Goal: Register for event/course

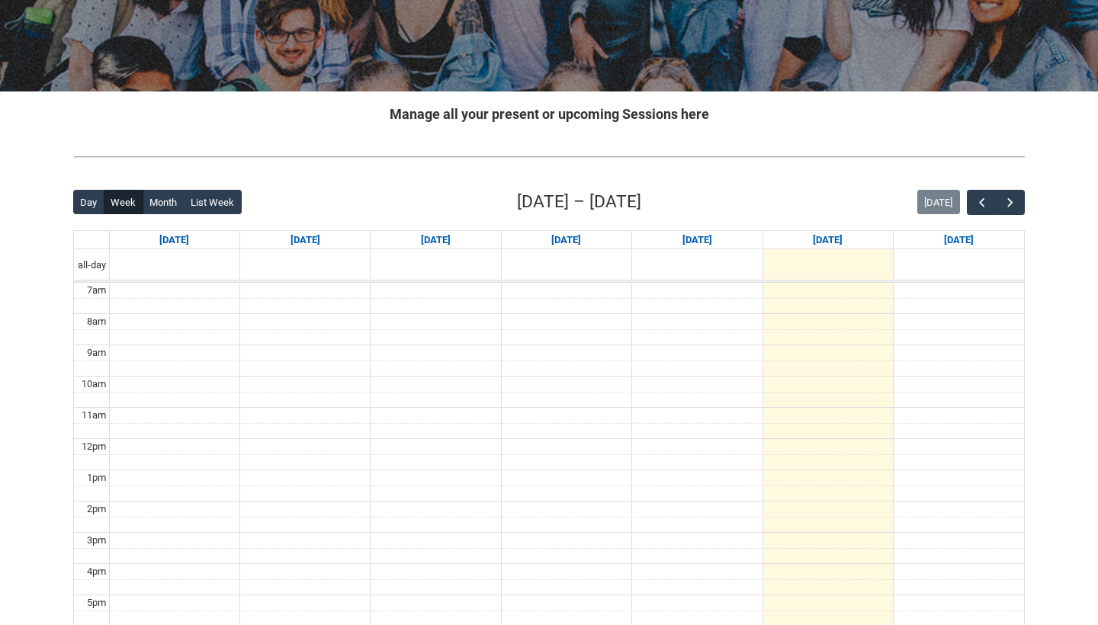
scroll to position [239, 0]
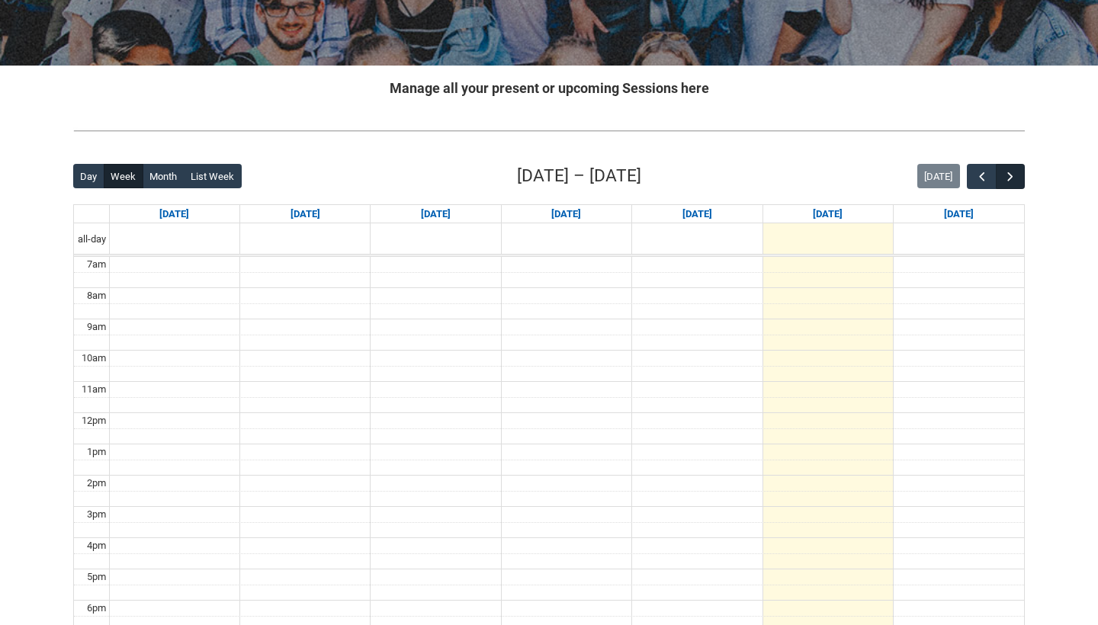
click at [1015, 173] on span "button" at bounding box center [1010, 176] width 15 height 15
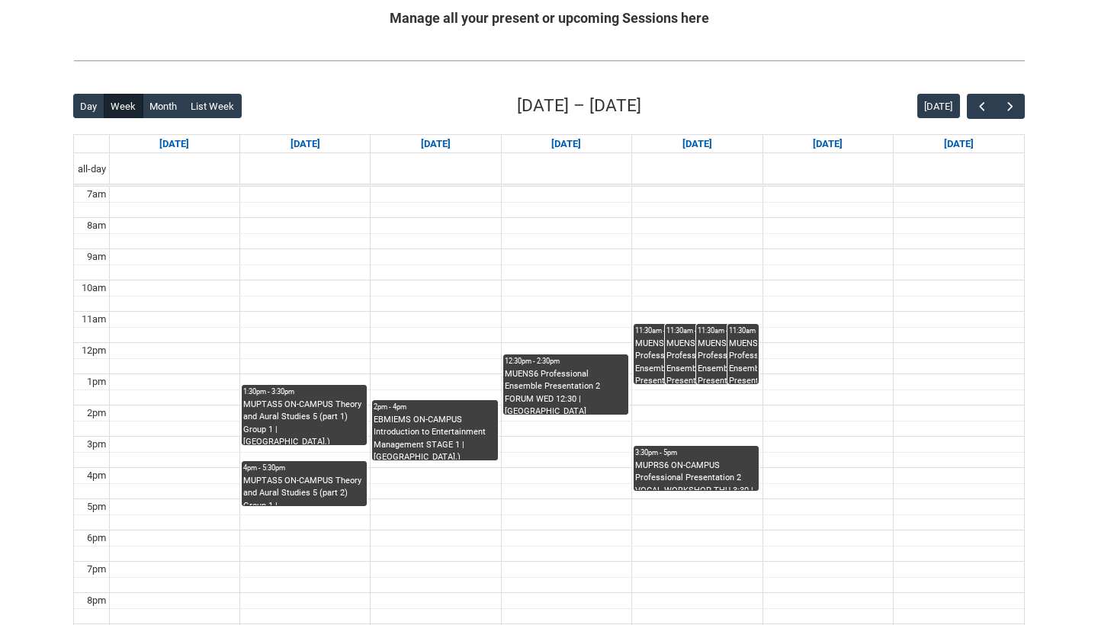
scroll to position [307, 0]
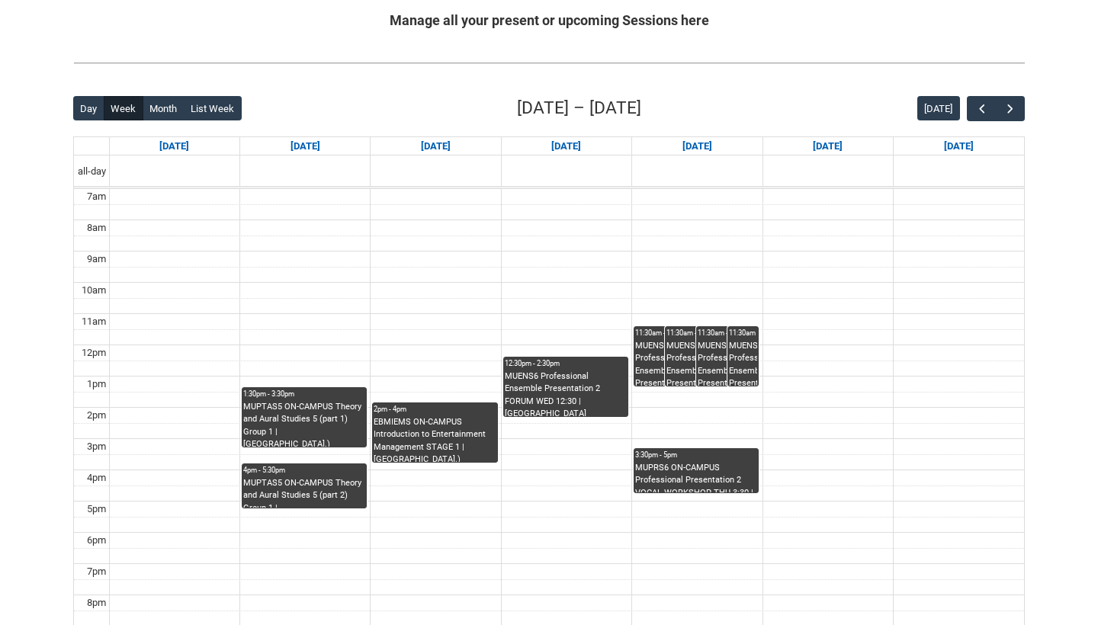
click at [719, 476] on div "MUPRS6 ON-CAMPUS Professional Presentation 2 VOCAL WORKSHOP THU 3:30 | Studio A…" at bounding box center [696, 477] width 122 height 31
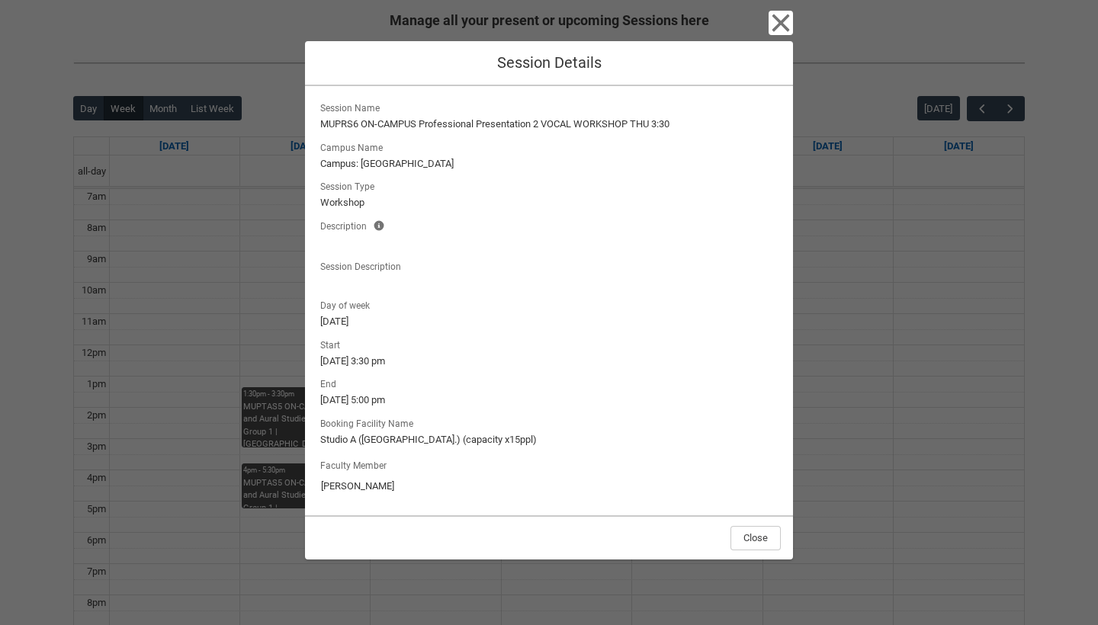
click at [779, 21] on icon "button" at bounding box center [781, 23] width 24 height 24
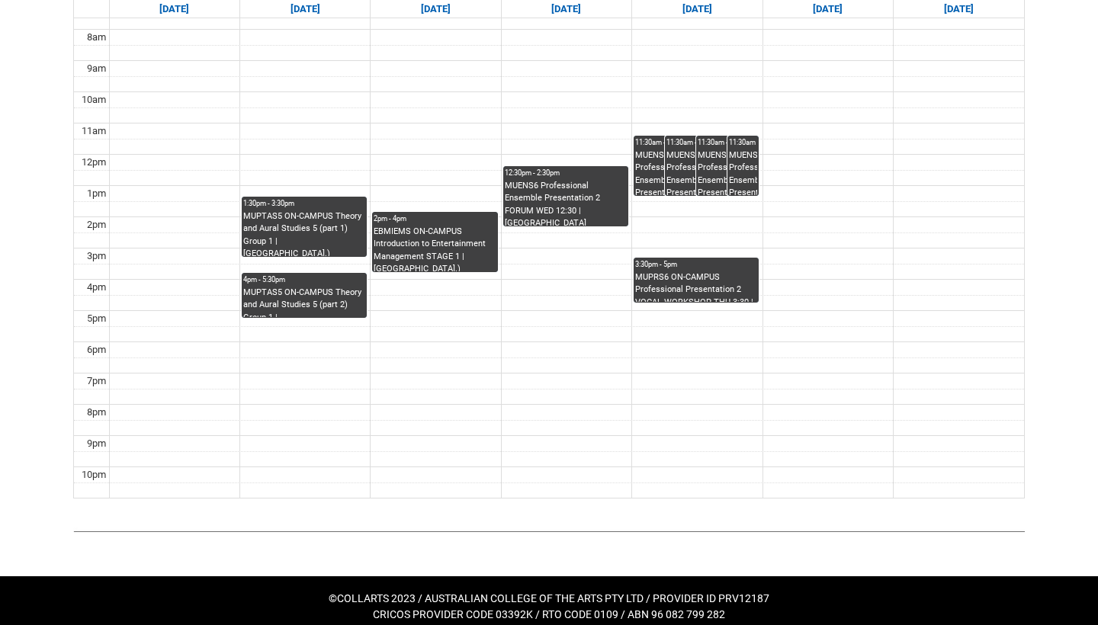
scroll to position [497, 0]
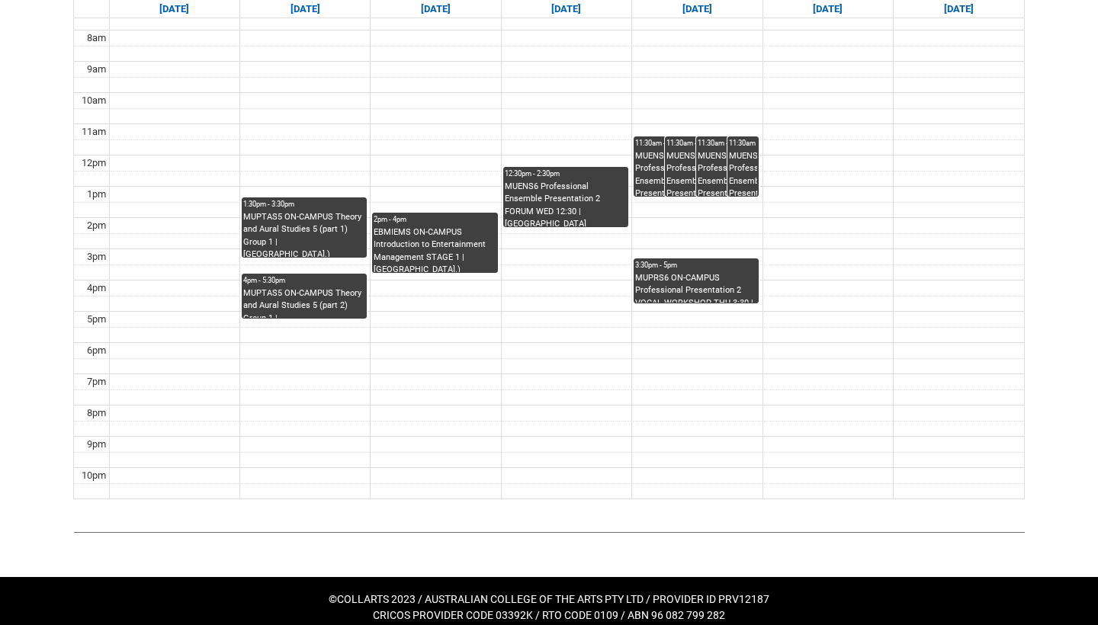
drag, startPoint x: 405, startPoint y: 149, endPoint x: 526, endPoint y: 330, distance: 217.6
click at [526, 330] on tbody "7am 8am 9am 10am 11am 12pm 1pm 2pm 3pm 4pm 5pm 6pm 7pm 8pm 9pm 10pm" at bounding box center [549, 248] width 950 height 499
drag, startPoint x: 422, startPoint y: 181, endPoint x: 490, endPoint y: 287, distance: 126.3
click at [490, 287] on tbody "7am 8am 9am 10am 11am 12pm 1pm 2pm 3pm 4pm 5pm 6pm 7pm 8pm 9pm 10pm" at bounding box center [549, 248] width 950 height 499
drag, startPoint x: 366, startPoint y: 178, endPoint x: 528, endPoint y: 371, distance: 251.7
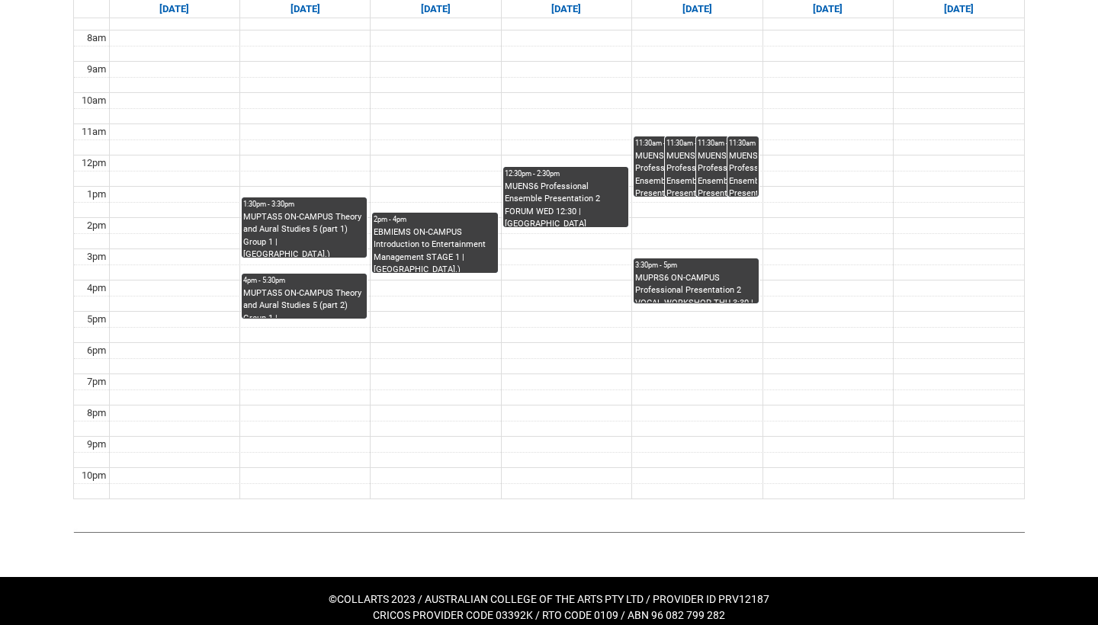
click at [528, 371] on tbody "7am 8am 9am 10am 11am 12pm 1pm 2pm 3pm 4pm 5pm 6pm 7pm 8pm 9pm 10pm" at bounding box center [549, 248] width 950 height 499
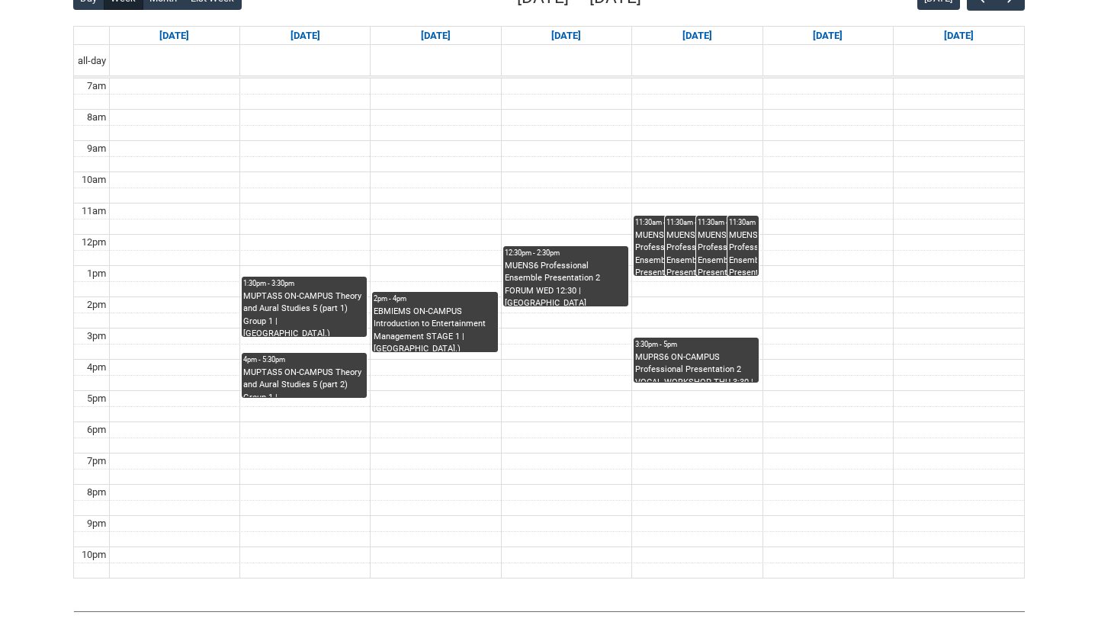
scroll to position [416, 0]
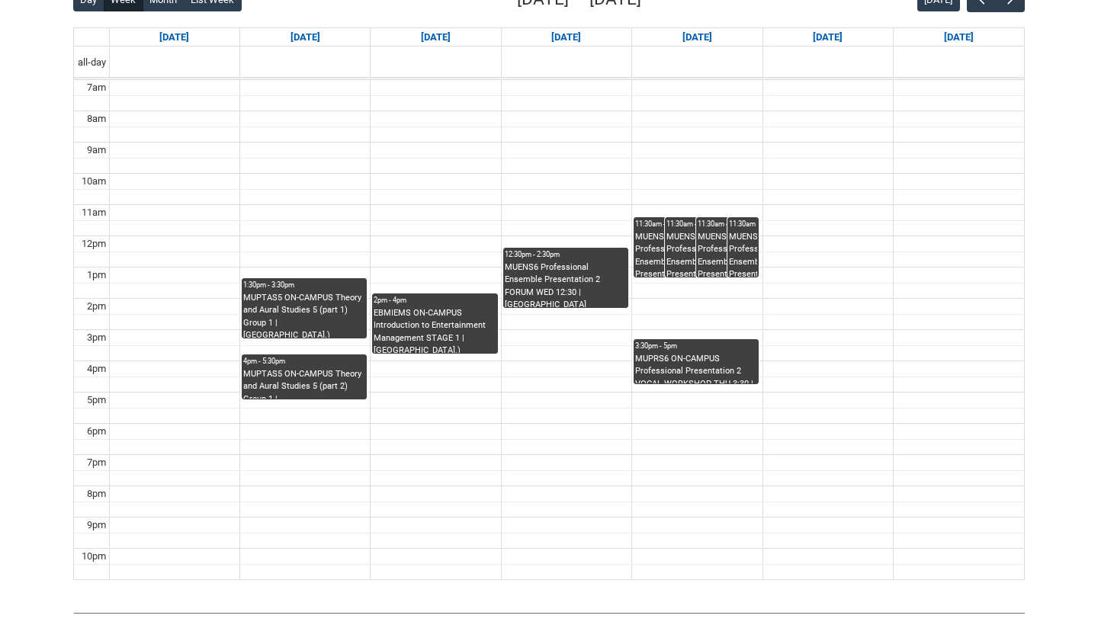
drag, startPoint x: 274, startPoint y: 256, endPoint x: 410, endPoint y: 415, distance: 208.8
click at [410, 415] on tbody "7am 8am 9am 10am 11am 12pm 1pm 2pm 3pm 4pm 5pm 6pm 7pm 8pm 9pm 10pm" at bounding box center [549, 329] width 950 height 499
drag, startPoint x: 268, startPoint y: 221, endPoint x: 374, endPoint y: 408, distance: 214.4
click at [374, 408] on tbody "7am 8am 9am 10am 11am 12pm 1pm 2pm 3pm 4pm 5pm 6pm 7pm 8pm 9pm 10pm" at bounding box center [549, 329] width 950 height 499
click at [321, 330] on div "MUPTAS5 ON-CAMPUS Theory and Aural Studies 5 (part 1) Group 1 | [GEOGRAPHIC_DAT…" at bounding box center [304, 315] width 122 height 47
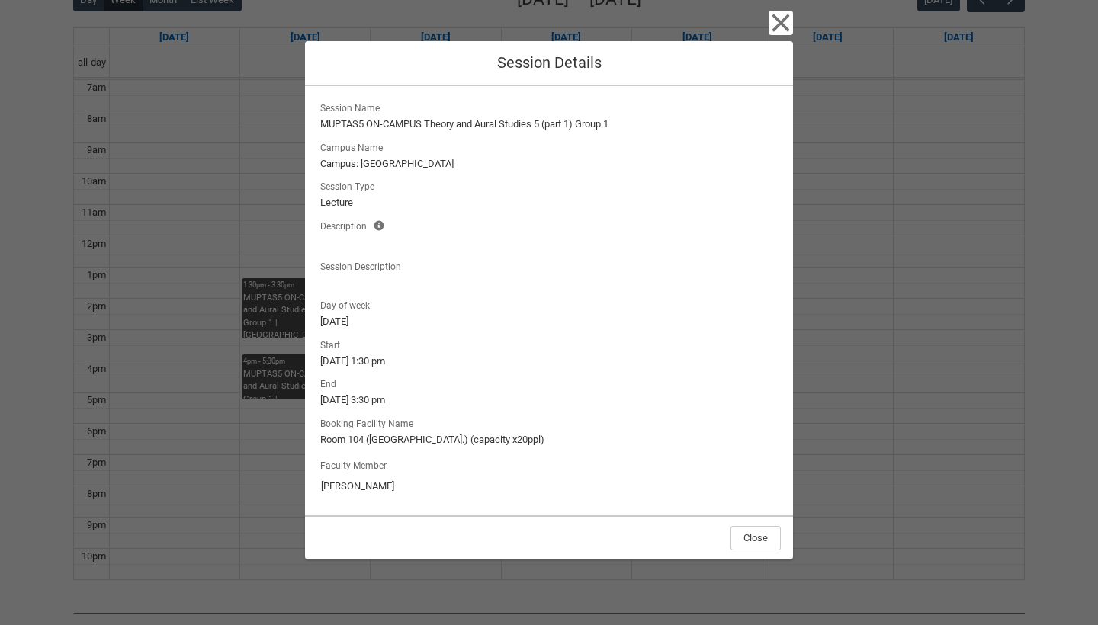
click at [774, 16] on icon "button" at bounding box center [781, 23] width 18 height 18
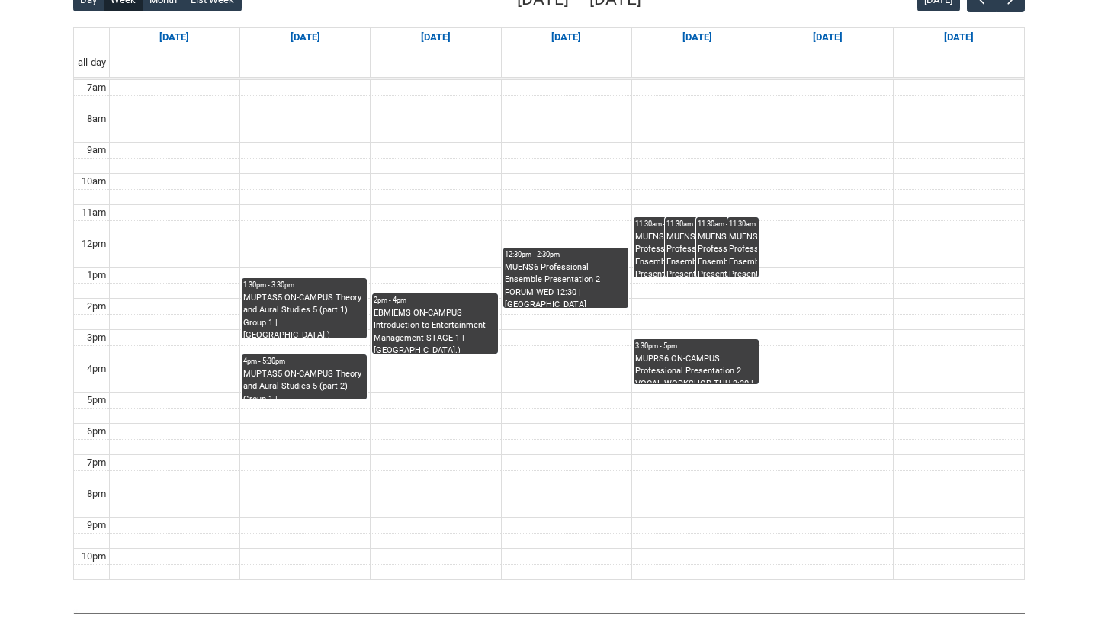
click at [340, 384] on div "MUPTAS5 ON-CAMPUS Theory and Aural Studies 5 (part 2) Group 1 | [GEOGRAPHIC_DAT…" at bounding box center [304, 383] width 122 height 31
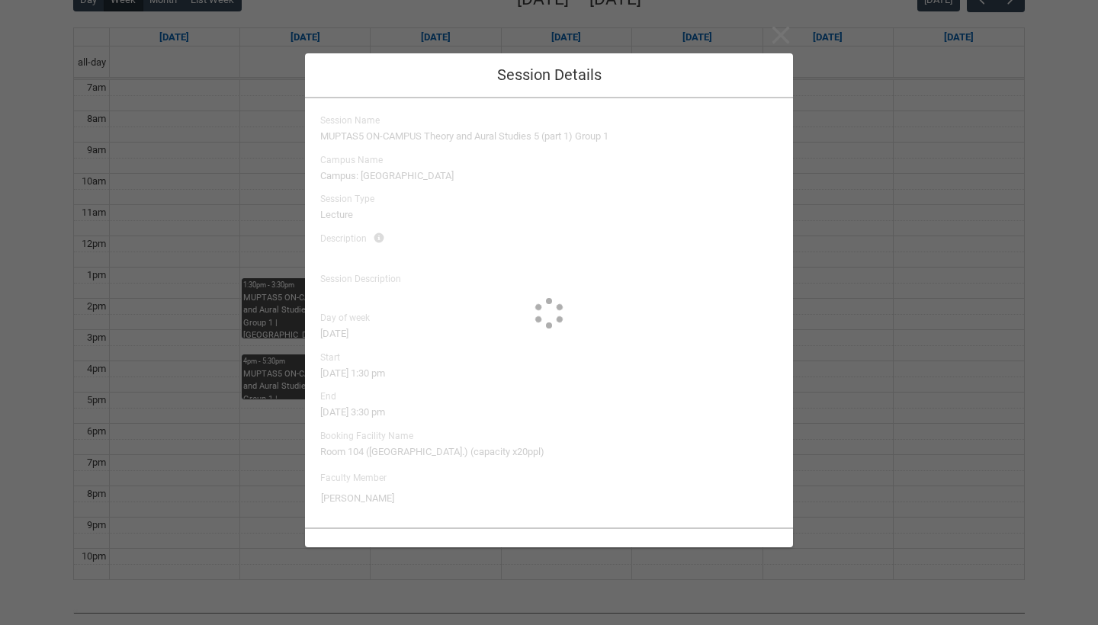
type input "[PERSON_NAME]"
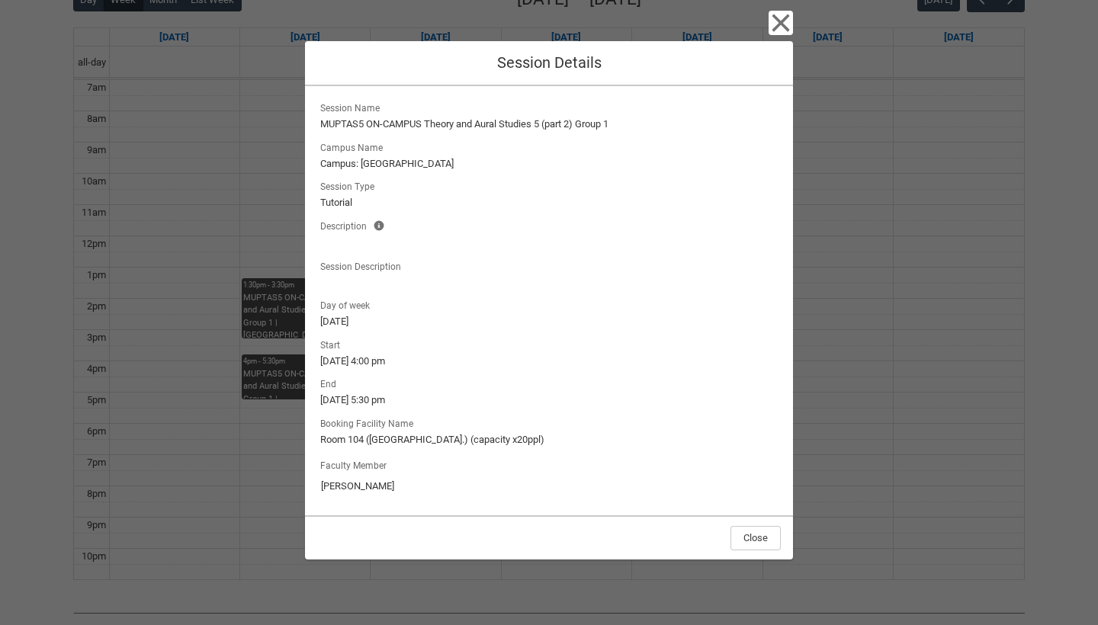
click at [776, 24] on icon "button" at bounding box center [781, 23] width 24 height 24
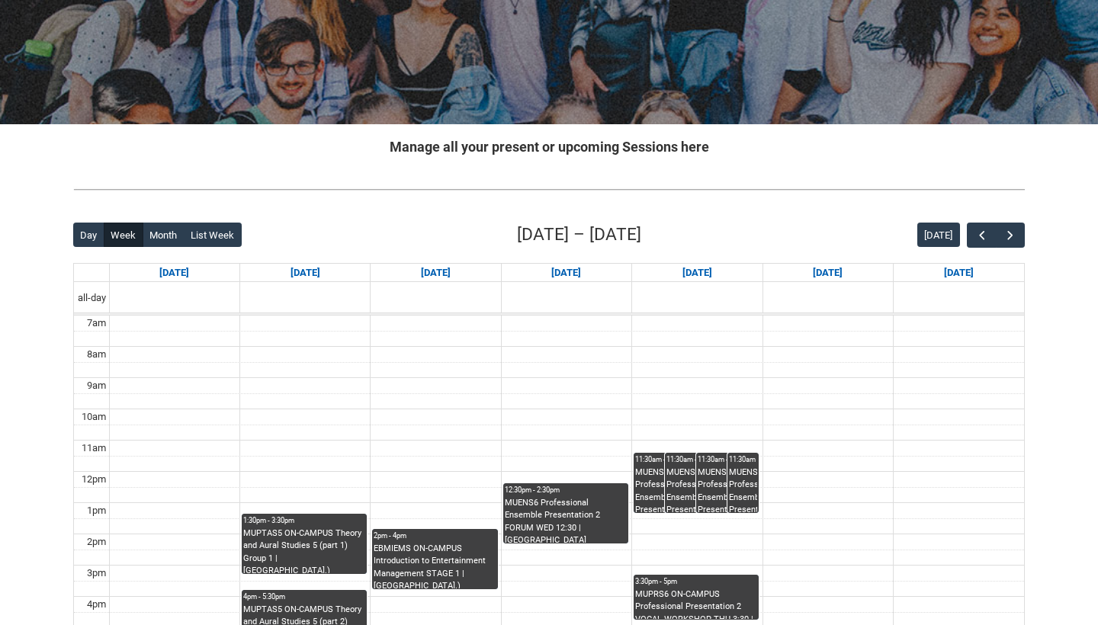
scroll to position [84, 0]
